Goal: Navigation & Orientation: Find specific page/section

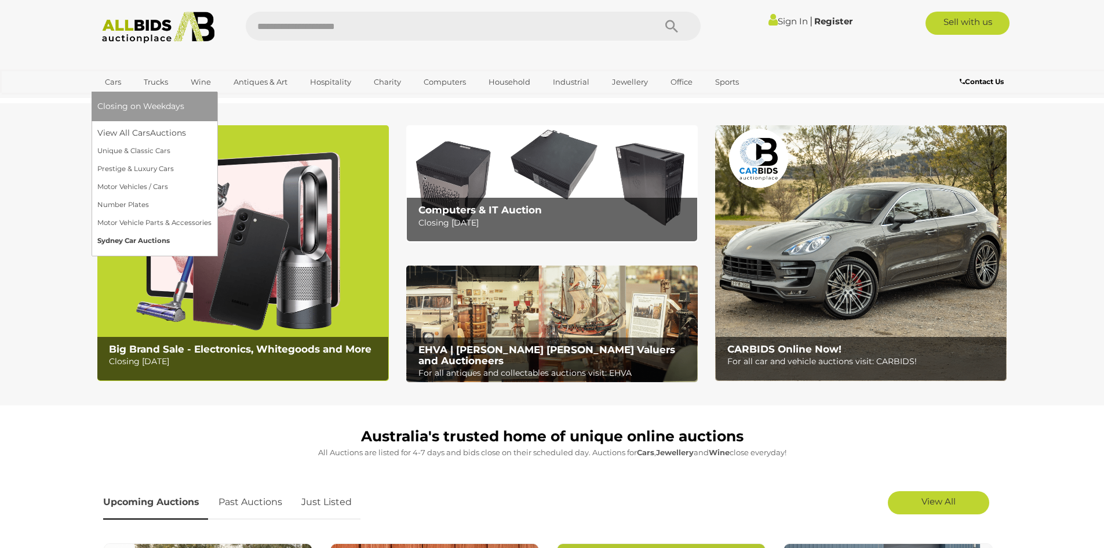
click at [125, 238] on link "Sydney Car Auctions" at bounding box center [154, 241] width 114 height 18
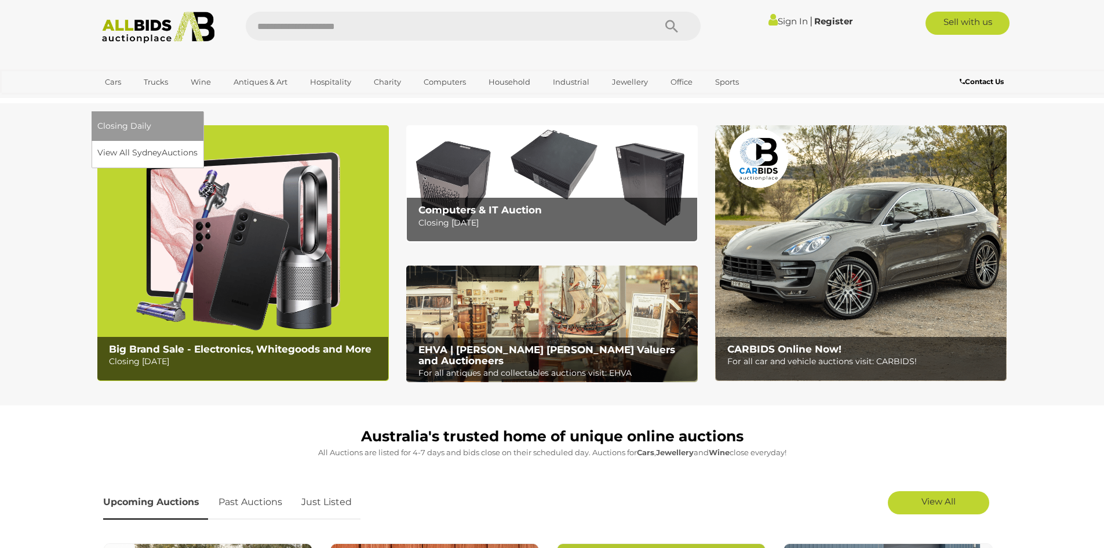
click at [198, 117] on a=NSW&filter=Cronulla-Sutherland&filter=TAREN%20POINT"] "Closing Daily" at bounding box center [147, 126] width 100 height 18
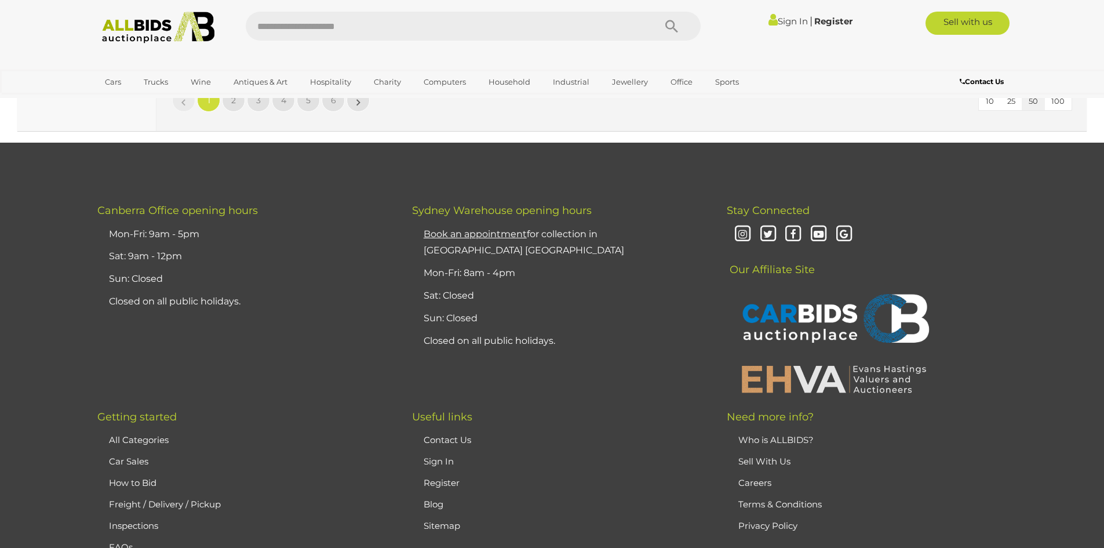
scroll to position [11364, 0]
